Goal: Transaction & Acquisition: Purchase product/service

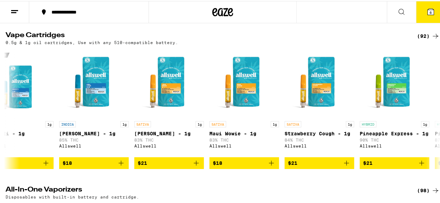
scroll to position [221, 0]
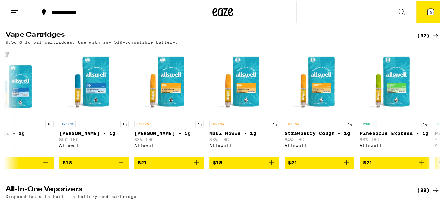
click at [423, 39] on div "(92)" at bounding box center [428, 35] width 23 height 8
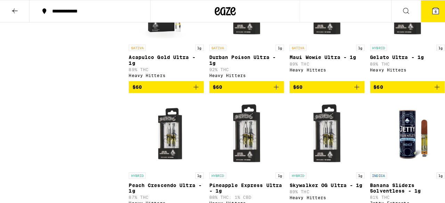
scroll to position [2645, 0]
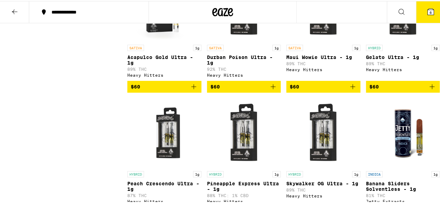
click at [427, 13] on icon at bounding box center [430, 11] width 6 height 6
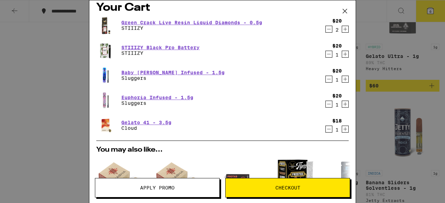
scroll to position [7, 0]
click at [326, 130] on icon "Decrement" at bounding box center [329, 129] width 6 height 8
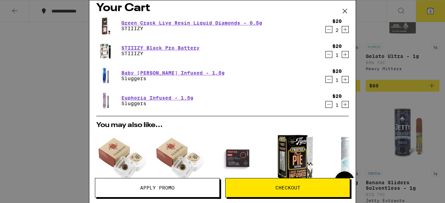
scroll to position [59, 0]
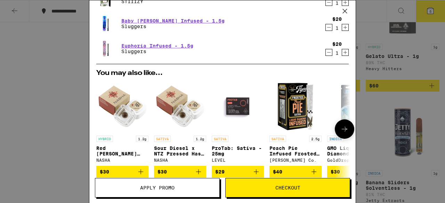
click at [174, 102] on img "Open page for Sour Diesel x NTZ Pressed Hash - 1.2g from NASHA" at bounding box center [180, 106] width 52 height 52
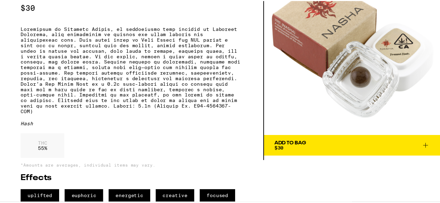
scroll to position [65, 0]
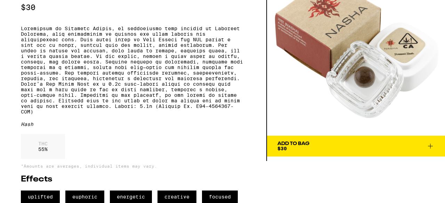
click at [337, 141] on span "Add To Bag $30" at bounding box center [355, 146] width 157 height 10
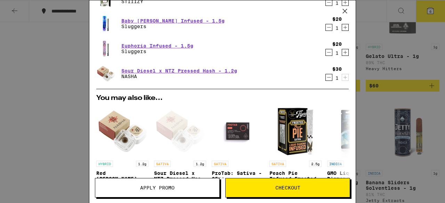
click at [189, 188] on span "Apply Promo" at bounding box center [157, 188] width 124 height 5
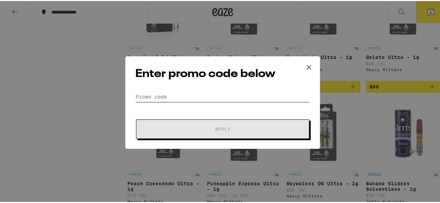
click at [183, 97] on input "Promo Code" at bounding box center [222, 96] width 174 height 10
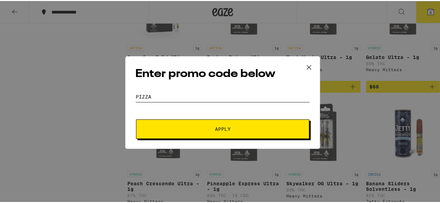
type input "pizza"
click at [207, 128] on span "Apply" at bounding box center [222, 128] width 125 height 5
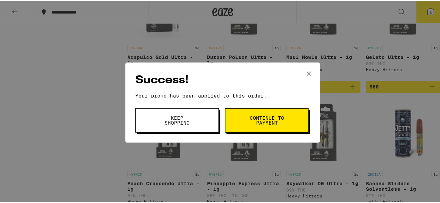
click at [195, 122] on button "Keep Shopping" at bounding box center [176, 119] width 83 height 24
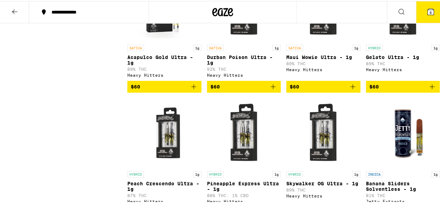
click at [397, 13] on icon at bounding box center [401, 11] width 8 height 8
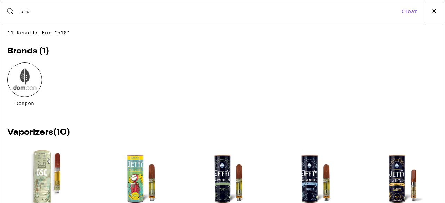
click at [49, 10] on input "510" at bounding box center [210, 11] width 380 height 6
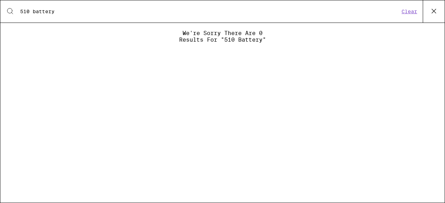
click at [30, 12] on input "510 battery" at bounding box center [210, 11] width 380 height 6
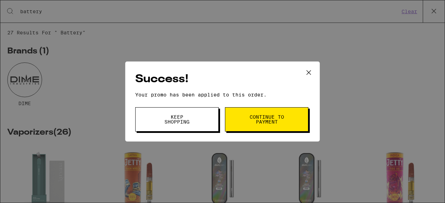
type input "battery"
click at [180, 120] on span "Keep Shopping" at bounding box center [176, 120] width 35 height 10
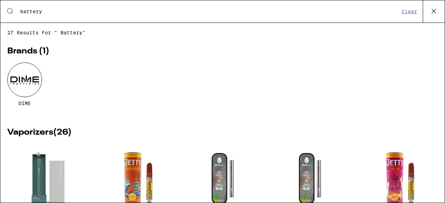
click at [432, 10] on icon at bounding box center [434, 11] width 4 height 4
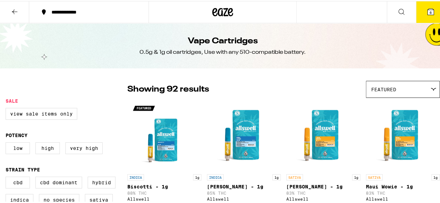
click at [19, 8] on button at bounding box center [14, 11] width 29 height 22
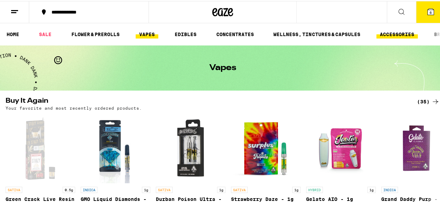
click at [402, 34] on link "ACCESSORIES" at bounding box center [396, 33] width 41 height 8
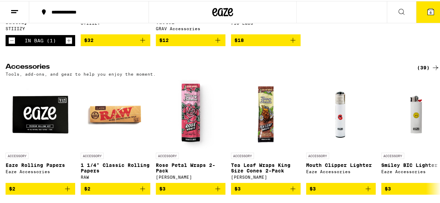
scroll to position [184, 0]
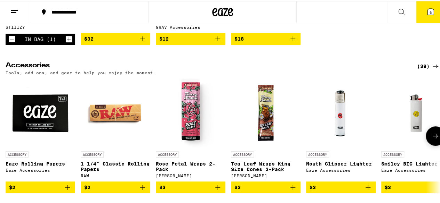
click at [390, 189] on span "$3" at bounding box center [387, 187] width 6 height 6
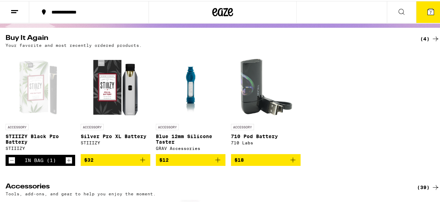
scroll to position [0, 0]
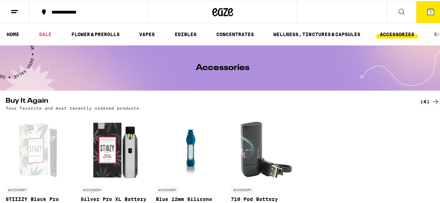
click at [159, 7] on div at bounding box center [222, 11] width 148 height 22
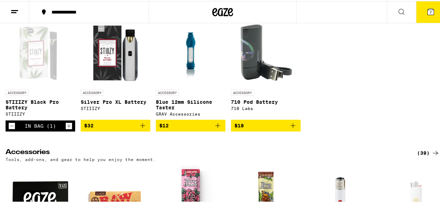
scroll to position [98, 0]
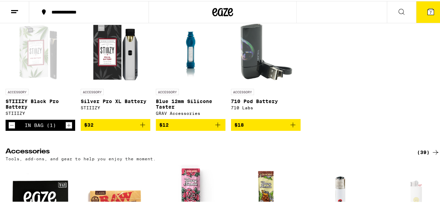
click at [192, 54] on img "Open page for Blue 12mm Silicone Taster from GRAV Accessories" at bounding box center [190, 50] width 52 height 70
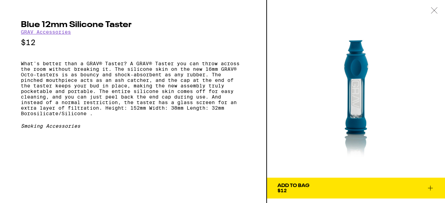
click at [300, 189] on div "Add To Bag $12" at bounding box center [293, 188] width 32 height 10
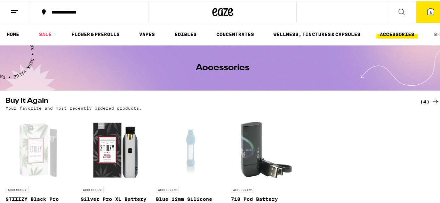
click at [427, 13] on icon at bounding box center [430, 11] width 6 height 6
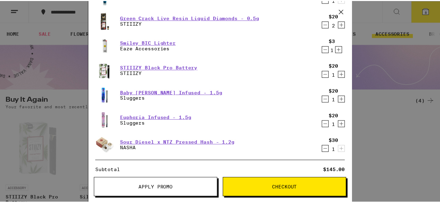
scroll to position [37, 0]
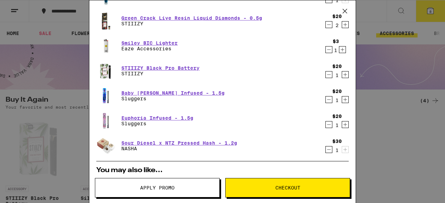
click at [400, 141] on div "Your Cart Blue 12mm Silicone Taster GRAV Accessories $12 1 Green Crack Live Res…" at bounding box center [222, 101] width 445 height 203
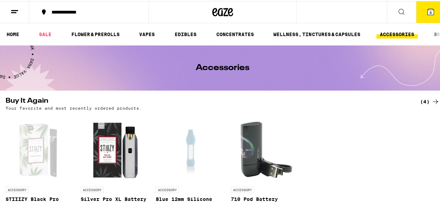
click at [398, 12] on icon at bounding box center [401, 11] width 8 height 8
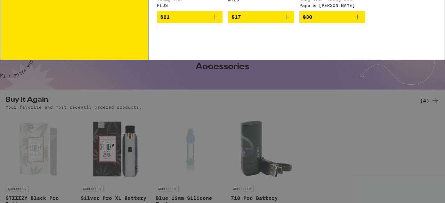
click at [17, 94] on div "Vapes" at bounding box center [17, 95] width 16 height 5
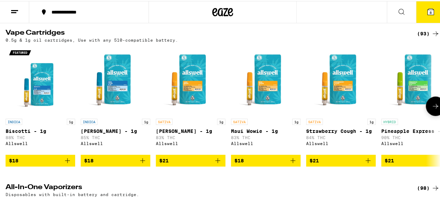
scroll to position [223, 0]
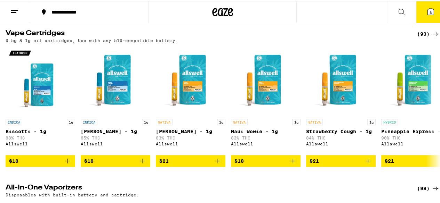
click at [422, 37] on div "(93)" at bounding box center [428, 33] width 23 height 8
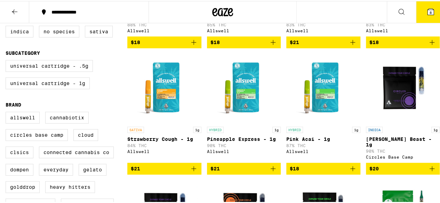
scroll to position [169, 0]
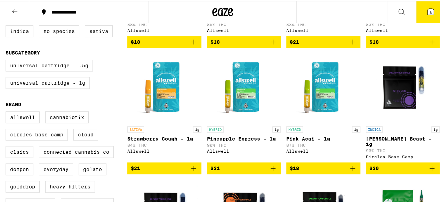
click at [60, 88] on label "Universal Cartridge - 1g" at bounding box center [48, 82] width 84 height 12
click at [7, 60] on input "Universal Cartridge - 1g" at bounding box center [7, 60] width 0 height 0
checkbox input "true"
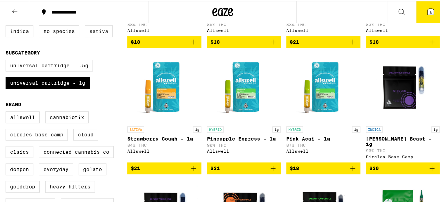
click at [99, 36] on label "Sativa" at bounding box center [99, 30] width 28 height 12
click at [7, 8] on input "Sativa" at bounding box center [7, 8] width 0 height 0
checkbox input "true"
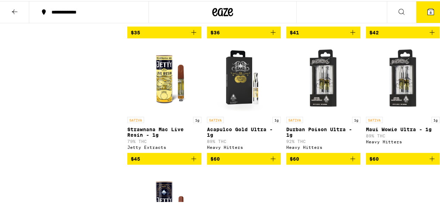
scroll to position [685, 0]
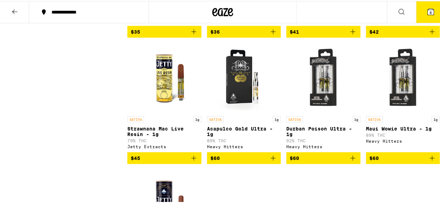
click at [348, 162] on icon "Add to bag" at bounding box center [352, 157] width 8 height 8
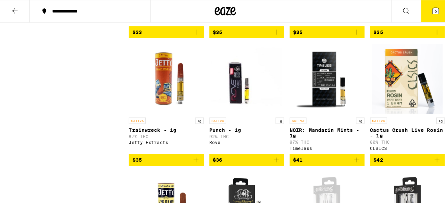
scroll to position [558, 0]
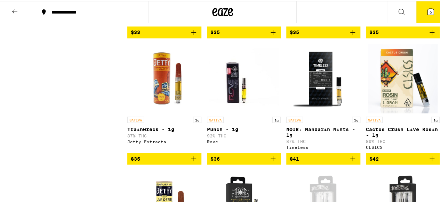
click at [270, 160] on icon "Add to bag" at bounding box center [272, 157] width 5 height 5
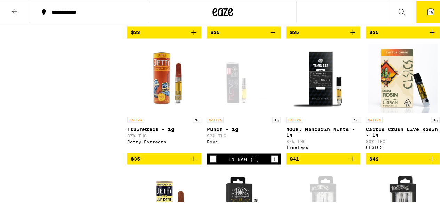
click at [424, 17] on button "10" at bounding box center [430, 11] width 29 height 22
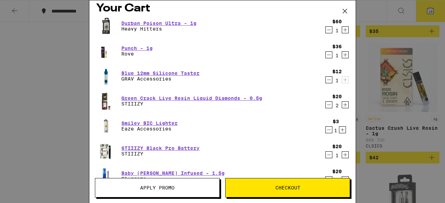
scroll to position [6, 0]
click at [220, 142] on div "STIIIZY Black Pro Battery STIIIZY" at bounding box center [209, 151] width 226 height 19
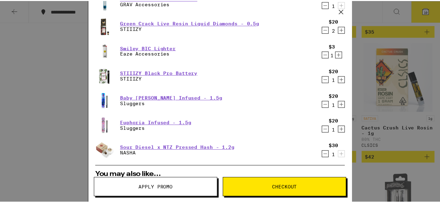
scroll to position [85, 0]
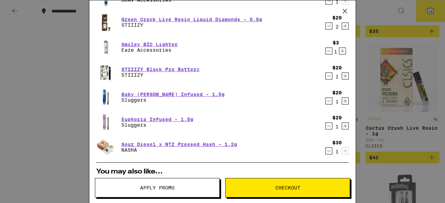
click at [193, 192] on button "Apply Promo" at bounding box center [157, 187] width 125 height 19
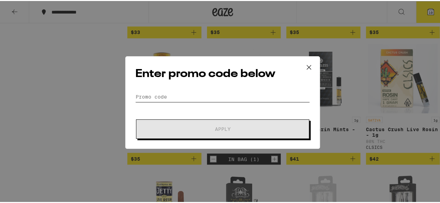
click at [212, 97] on input "Promo Code" at bounding box center [222, 96] width 174 height 10
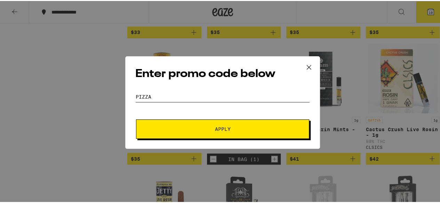
type input "pizza"
click at [238, 124] on button "Apply" at bounding box center [222, 128] width 173 height 19
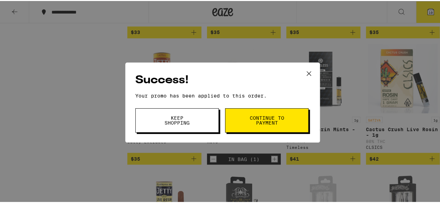
click at [255, 123] on span "Continue to payment" at bounding box center [266, 120] width 35 height 10
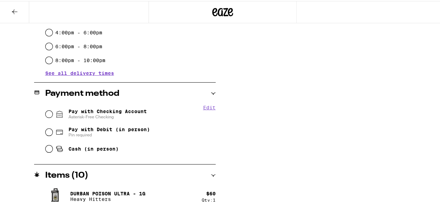
scroll to position [231, 0]
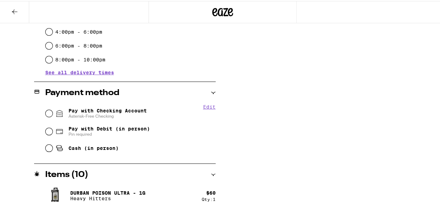
click at [104, 114] on span "Asterisk-Free Checking" at bounding box center [107, 116] width 78 height 6
click at [52, 114] on input "Pay with Checking Account Asterisk-Free Checking" at bounding box center [49, 112] width 7 height 7
radio input "true"
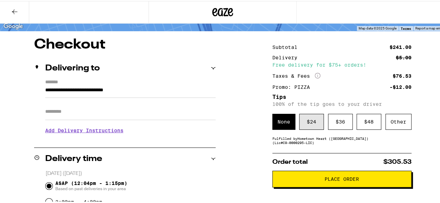
scroll to position [46, 0]
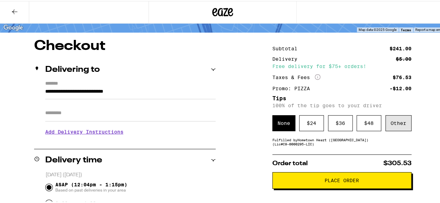
click at [397, 125] on div "Other" at bounding box center [398, 122] width 26 height 16
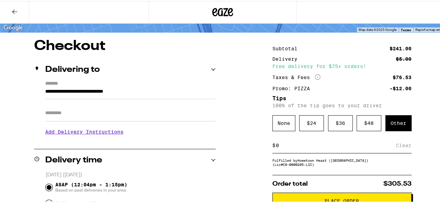
click at [331, 152] on div "$ Clear" at bounding box center [341, 145] width 139 height 16
click at [279, 146] on input at bounding box center [335, 144] width 120 height 6
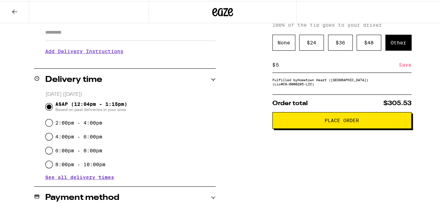
scroll to position [140, 0]
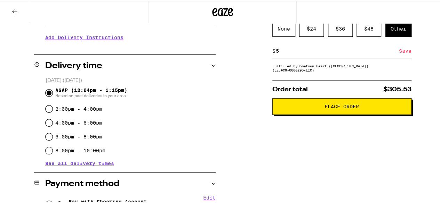
type input "5"
click at [345, 108] on span "Place Order" at bounding box center [341, 105] width 34 height 5
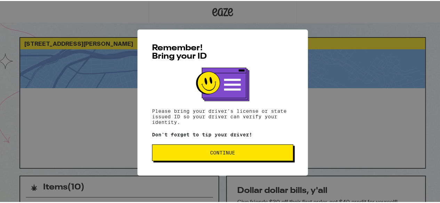
click at [253, 154] on span "Continue" at bounding box center [222, 151] width 129 height 5
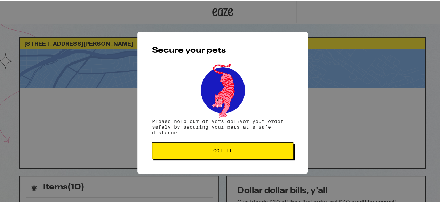
click at [253, 154] on button "Got it" at bounding box center [222, 149] width 141 height 17
